Goal: Information Seeking & Learning: Learn about a topic

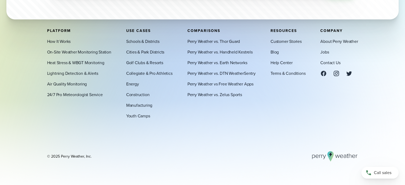
scroll to position [1832, 0]
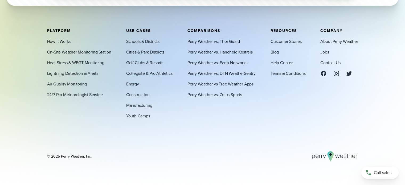
click at [145, 106] on link "Manufacturing" at bounding box center [139, 105] width 26 height 6
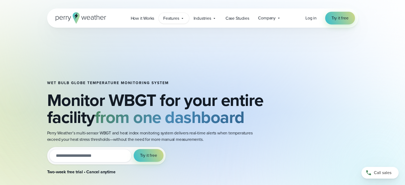
click at [182, 17] on icon at bounding box center [182, 18] width 4 height 4
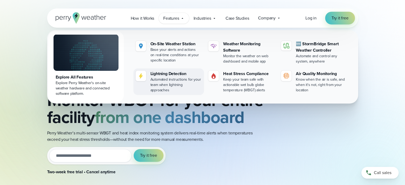
click at [168, 77] on div "Automated instructions for your team when lightning approaches" at bounding box center [175, 85] width 51 height 16
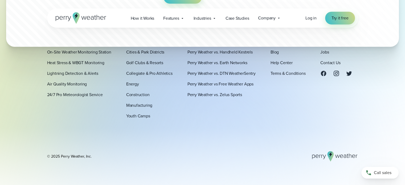
scroll to position [1656, 0]
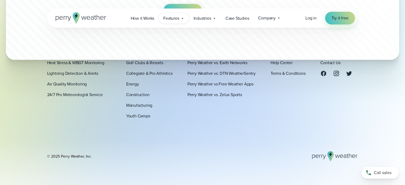
click at [178, 19] on span "Features" at bounding box center [171, 18] width 16 height 6
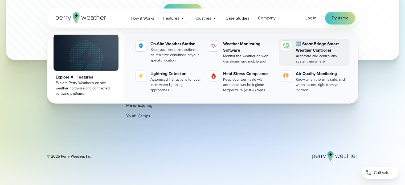
click at [325, 51] on div "🆕 StormBridge Smart Weather Controller" at bounding box center [321, 47] width 51 height 13
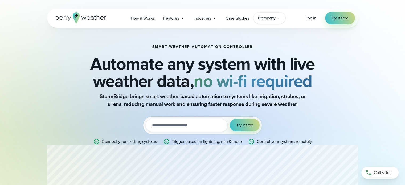
click at [278, 19] on icon at bounding box center [278, 18] width 4 height 4
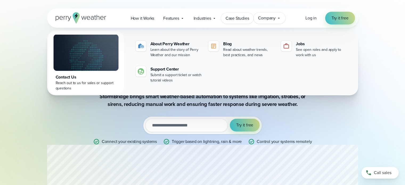
click at [240, 16] on span "Case Studies" at bounding box center [237, 18] width 24 height 6
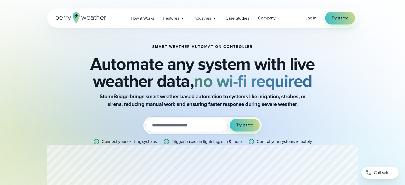
click at [211, 18] on span "Industries" at bounding box center [202, 18] width 18 height 6
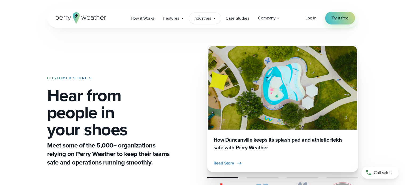
click at [207, 18] on span "Industries" at bounding box center [202, 18] width 18 height 6
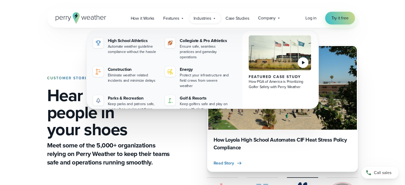
scroll to position [27, 0]
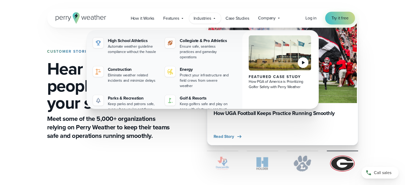
click at [24, 40] on div "CUSTOMER STORIES Hear from people in your shoes Meet some of the 5,000+ organiz…" at bounding box center [202, 94] width 383 height 187
